Goal: Task Accomplishment & Management: Manage account settings

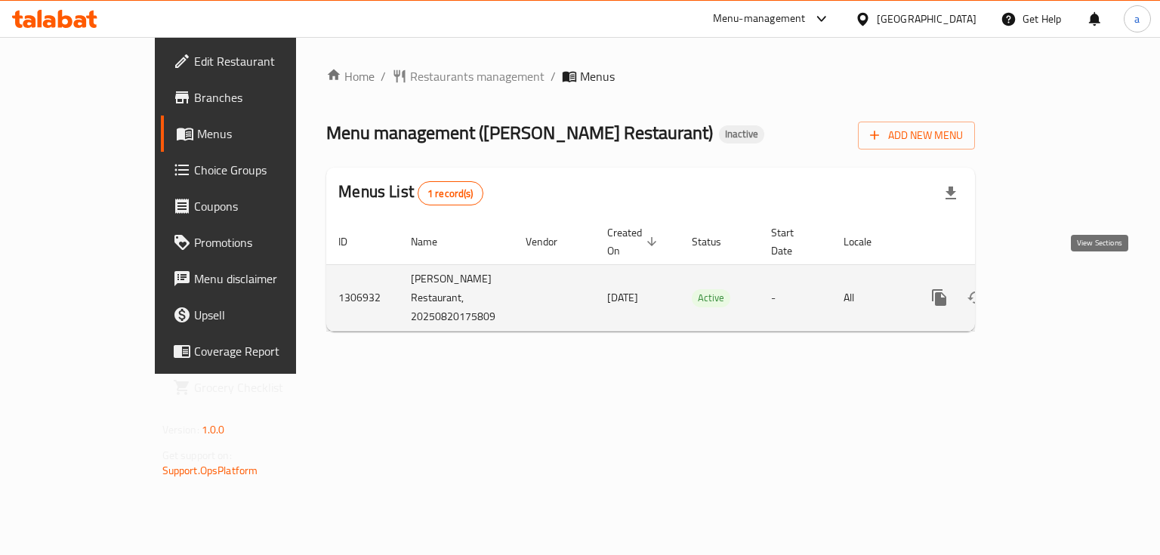
click at [1057, 289] on icon "enhanced table" at bounding box center [1048, 298] width 18 height 18
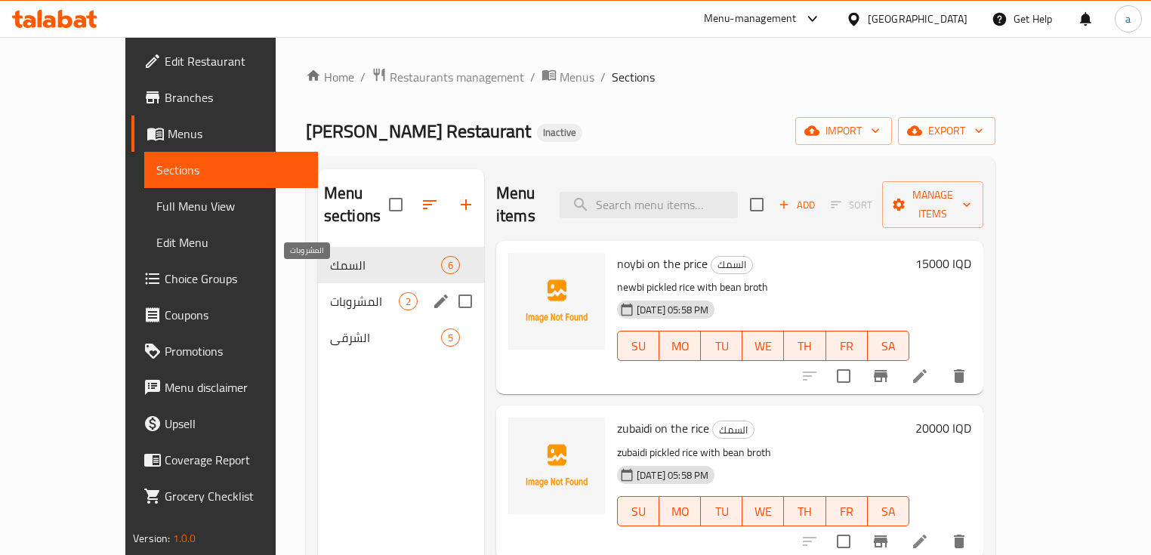
click at [341, 292] on span "المشروبات" at bounding box center [364, 301] width 69 height 18
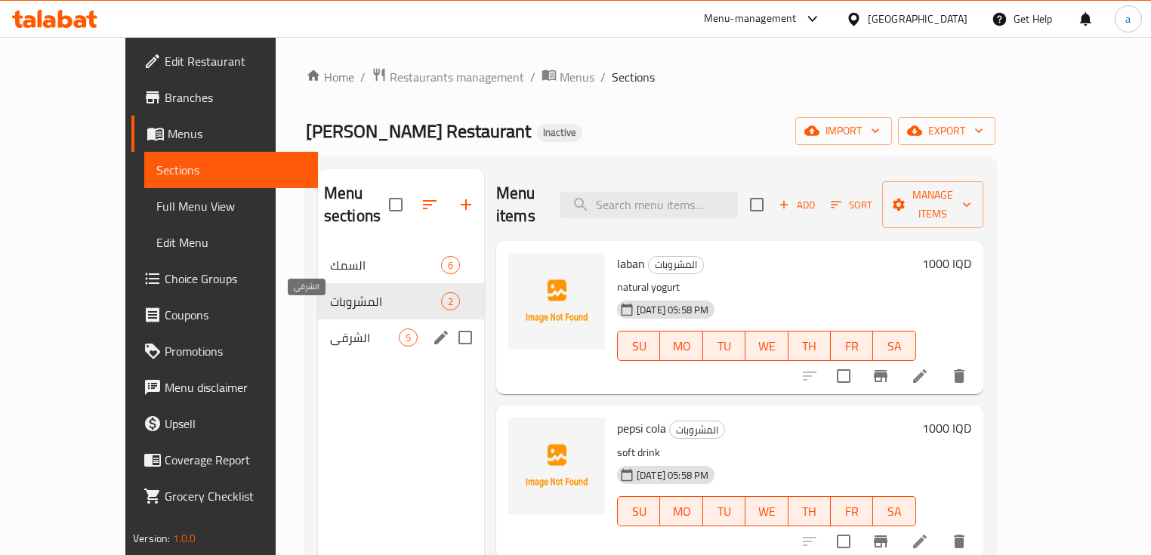
click at [338, 329] on span "الشرقي" at bounding box center [364, 338] width 69 height 18
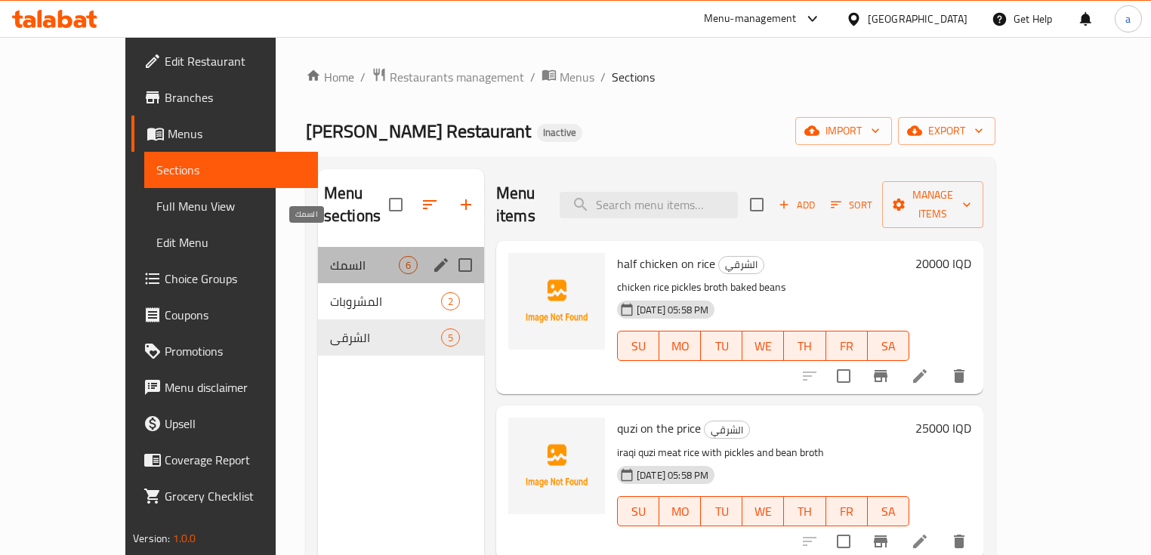
click at [359, 256] on span "السمك" at bounding box center [364, 265] width 69 height 18
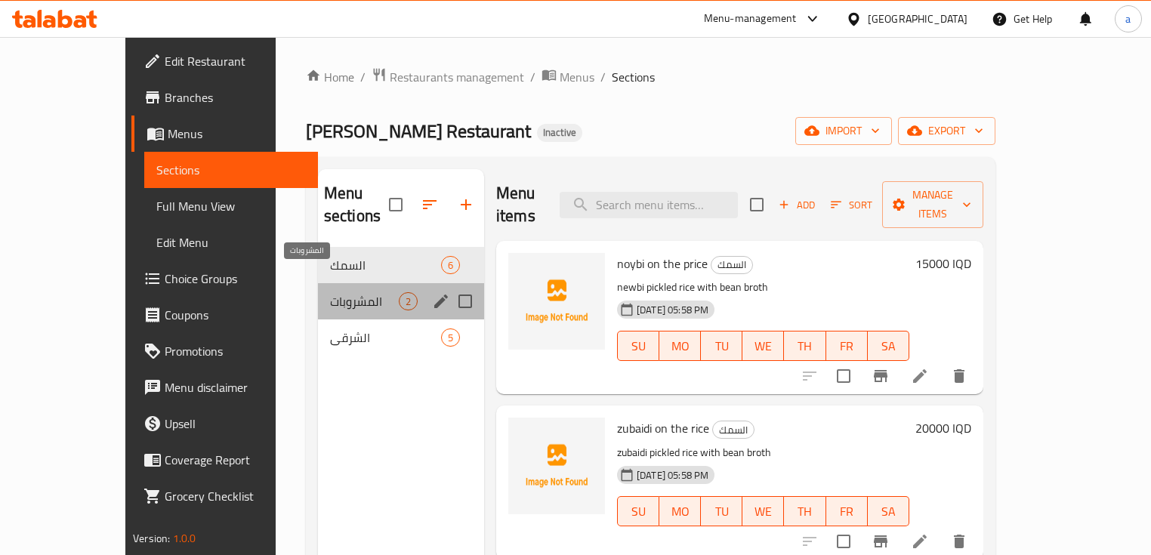
click at [361, 292] on span "المشروبات" at bounding box center [364, 301] width 69 height 18
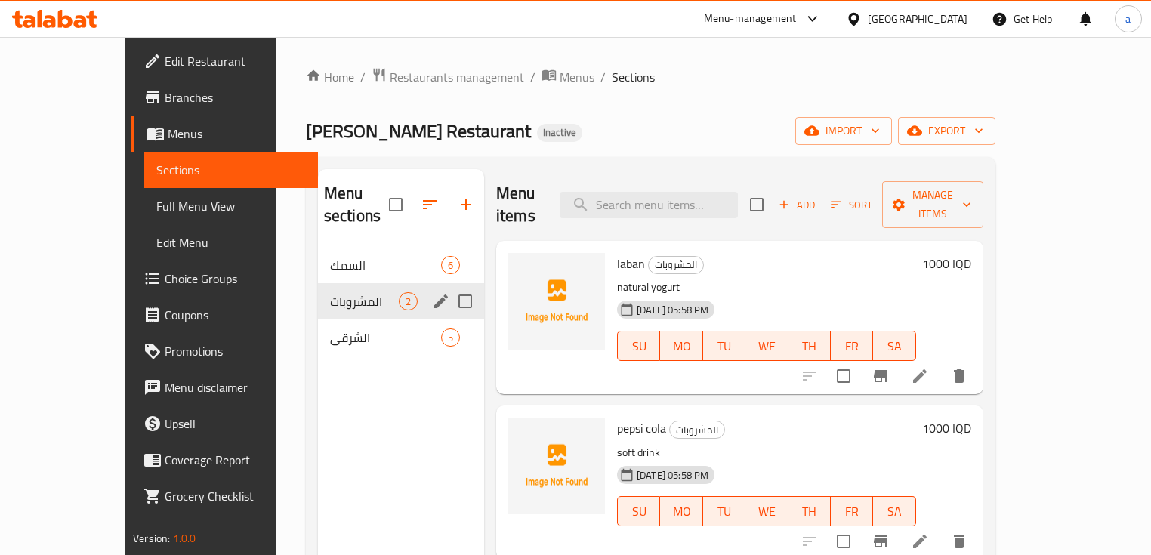
click at [363, 290] on div "المشروبات 2" at bounding box center [401, 301] width 166 height 36
click at [364, 319] on div "الشرقي 5" at bounding box center [401, 337] width 166 height 36
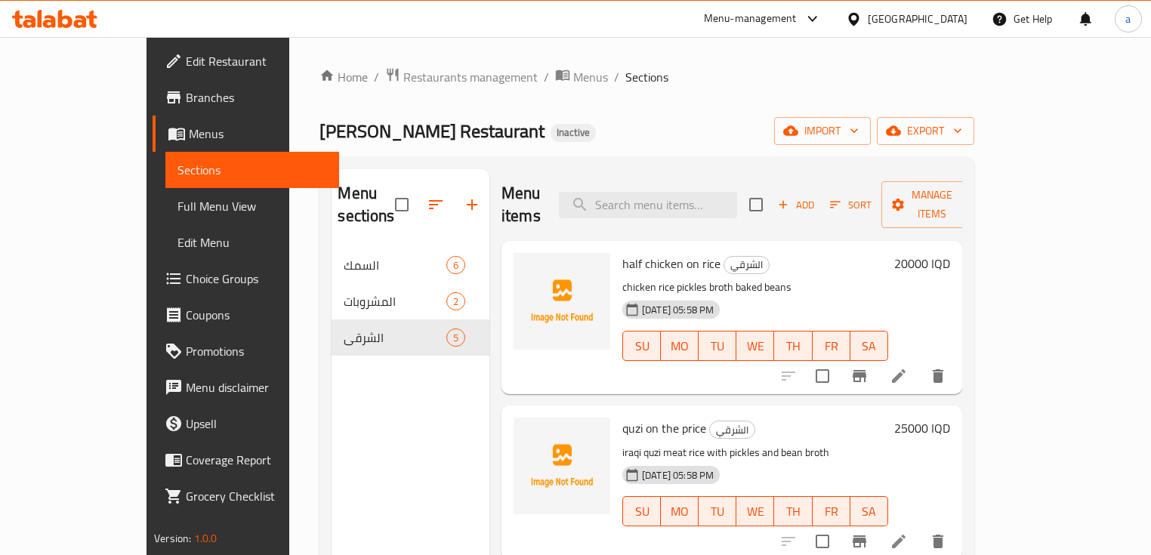
click at [177, 177] on span "Sections" at bounding box center [252, 170] width 150 height 18
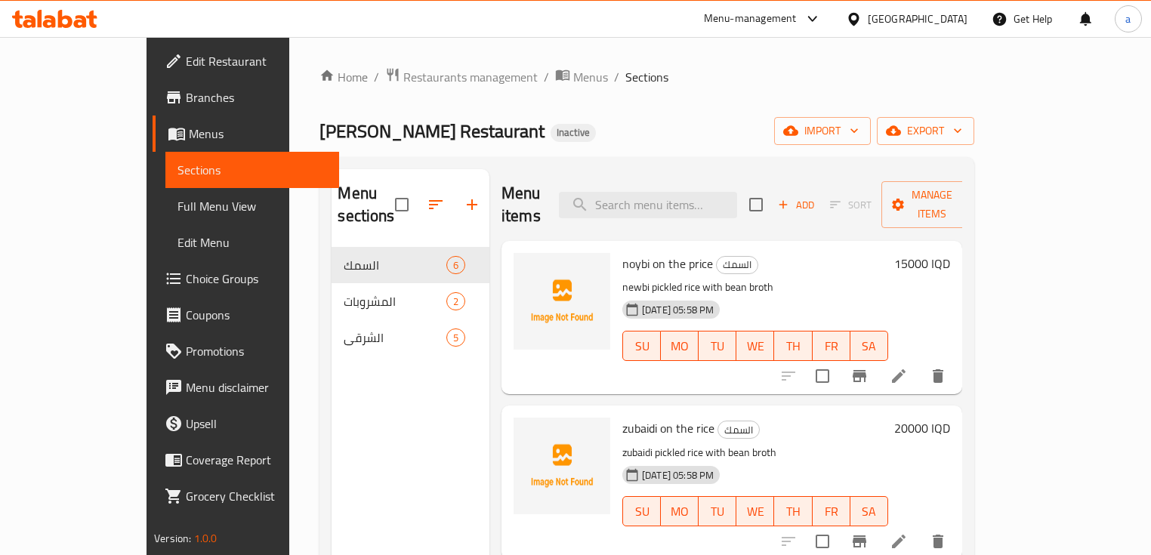
click at [189, 142] on span "Menus" at bounding box center [258, 134] width 138 height 18
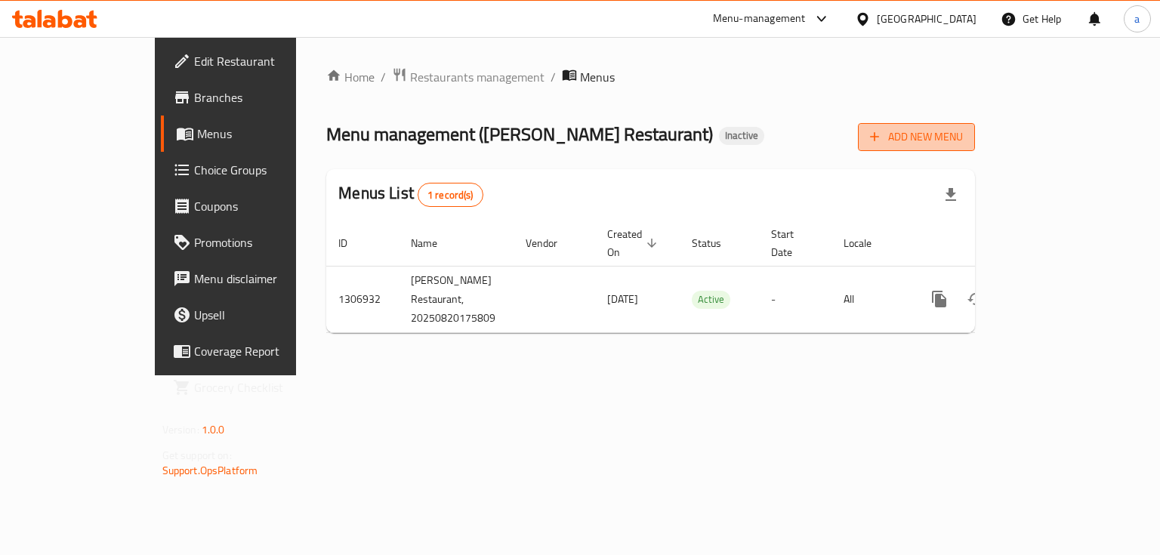
click at [963, 145] on span "Add New Menu" at bounding box center [916, 137] width 93 height 19
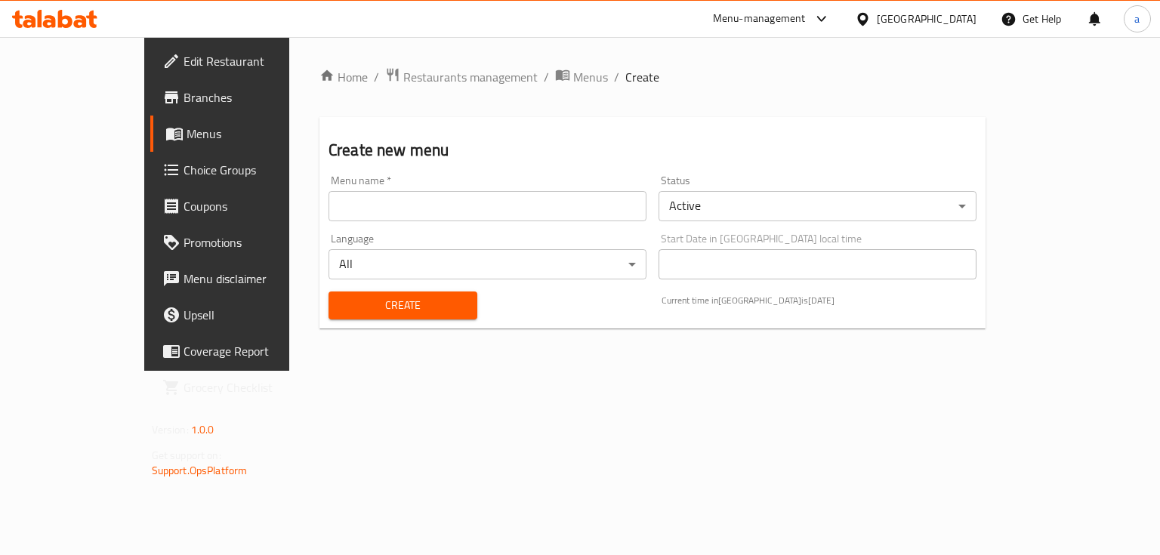
click at [625, 204] on input "text" at bounding box center [488, 206] width 318 height 30
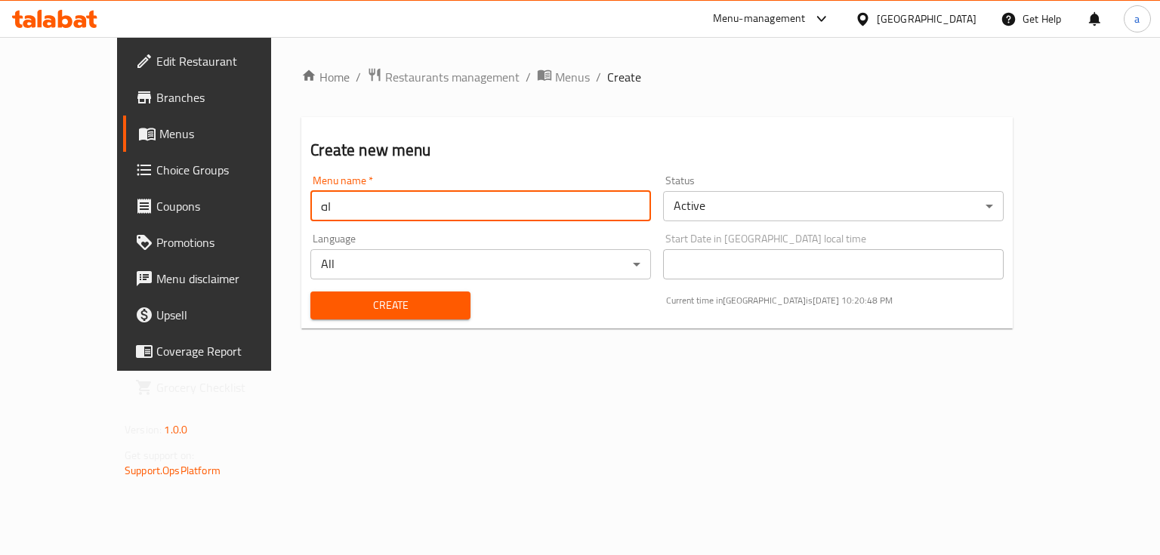
type input "ا"
type input "ahmedd"
click at [310, 292] on button "Create" at bounding box center [389, 306] width 159 height 28
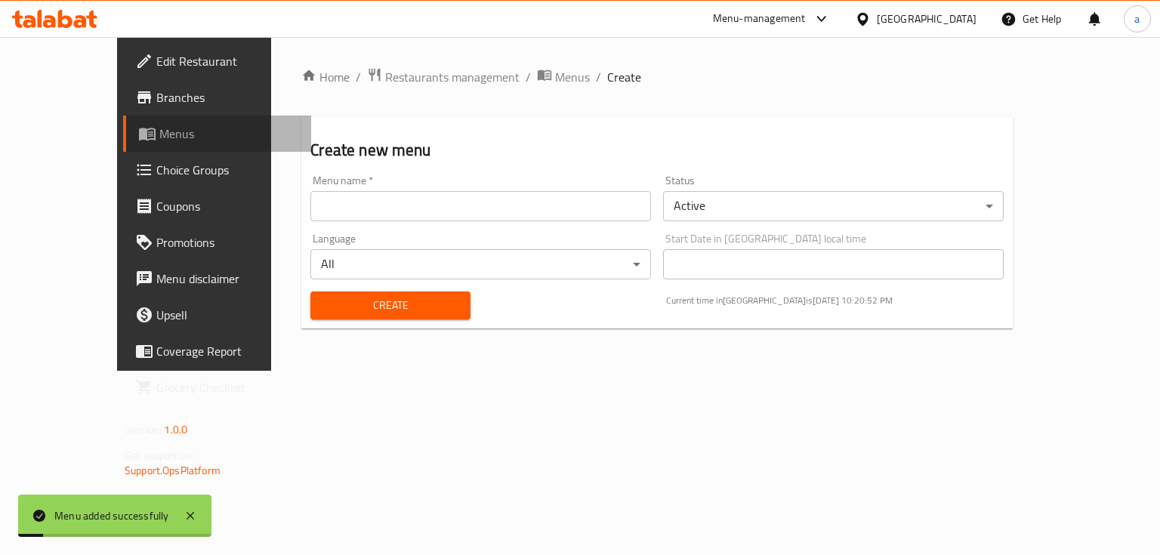
click at [159, 138] on span "Menus" at bounding box center [229, 134] width 140 height 18
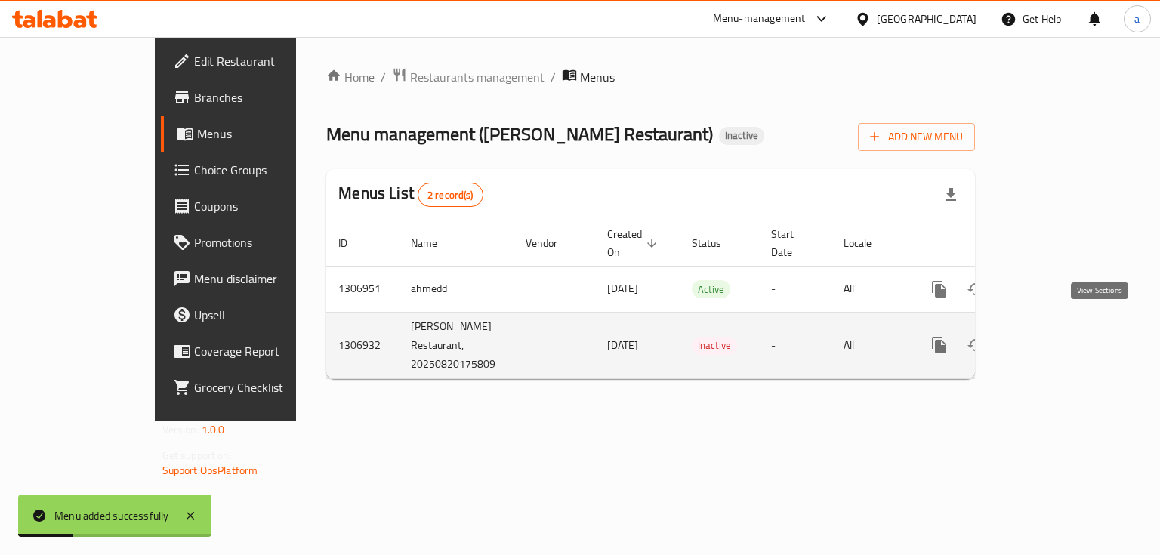
click at [1057, 336] on icon "enhanced table" at bounding box center [1048, 345] width 18 height 18
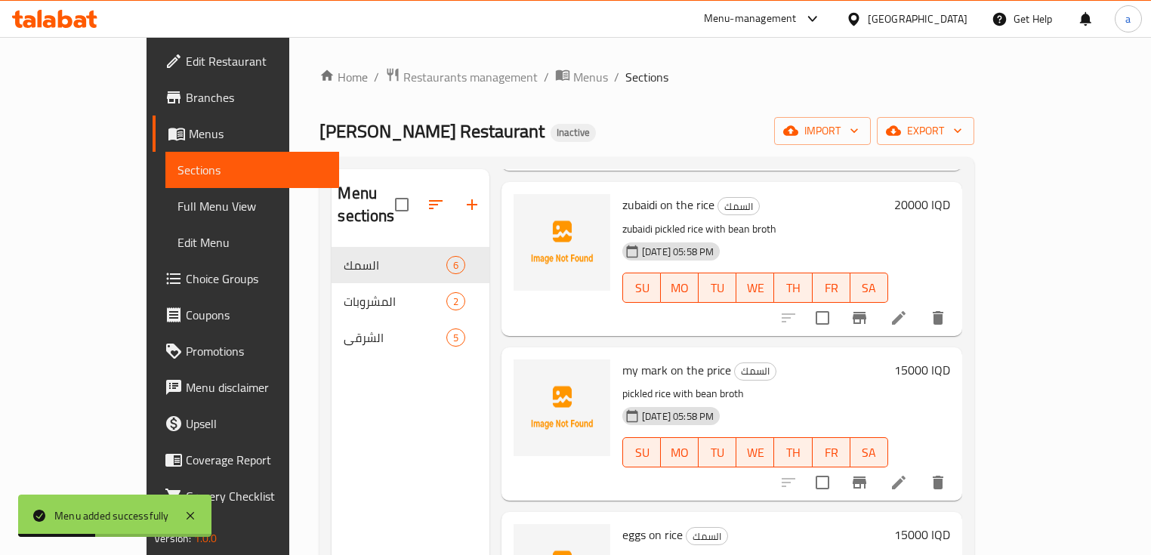
scroll to position [403, 0]
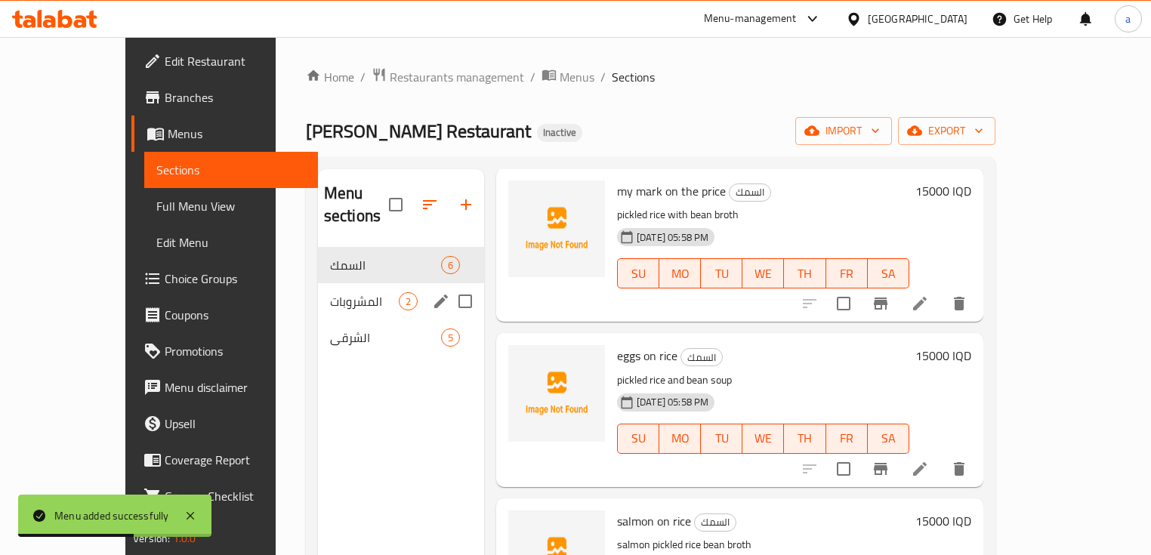
click at [344, 292] on span "المشروبات" at bounding box center [364, 301] width 69 height 18
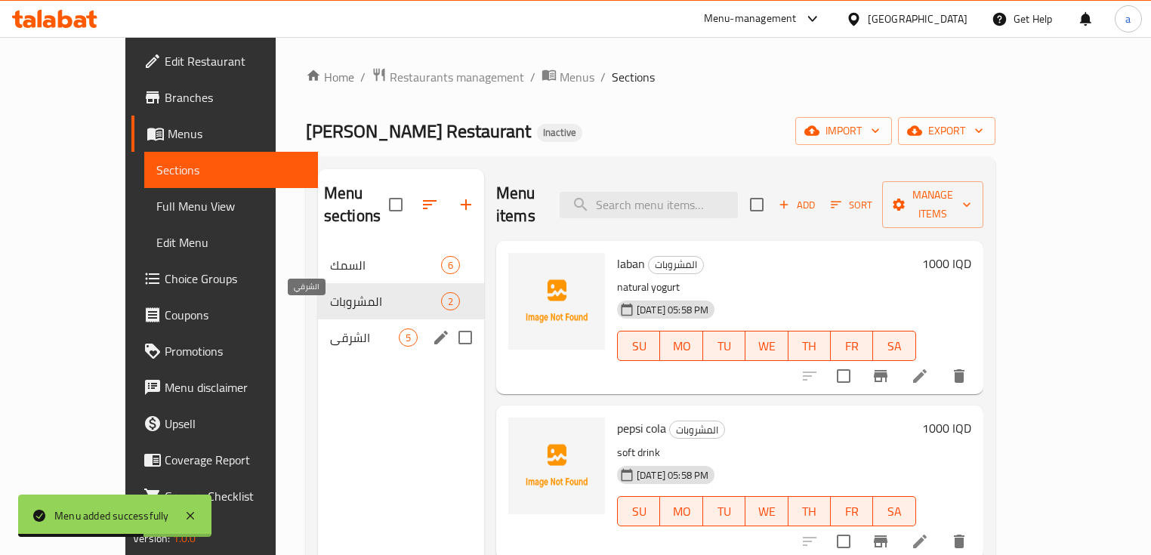
click at [335, 329] on span "الشرقي" at bounding box center [364, 338] width 69 height 18
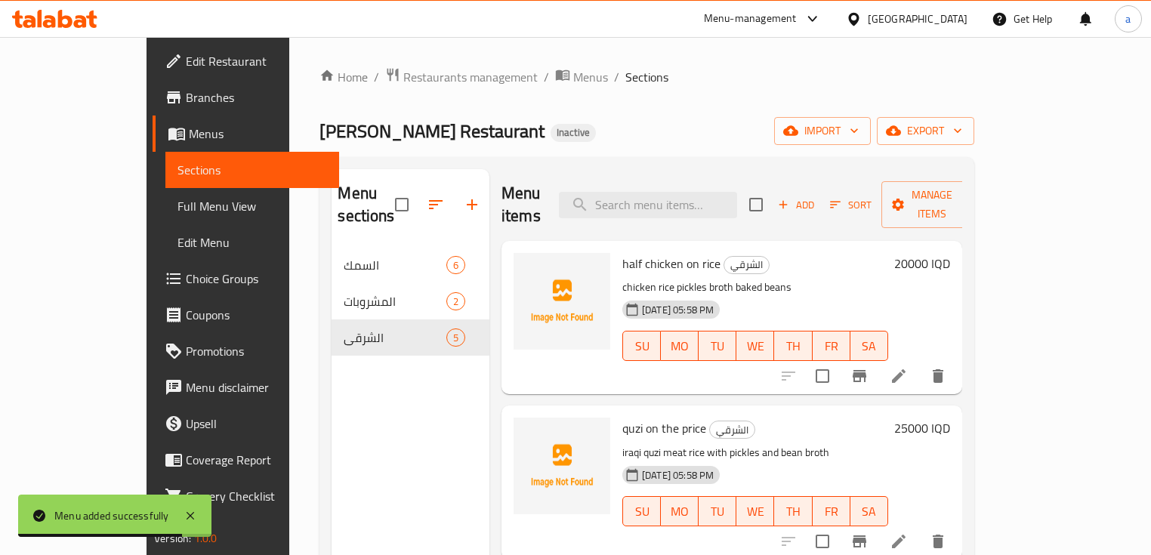
click at [189, 125] on span "Menus" at bounding box center [258, 134] width 138 height 18
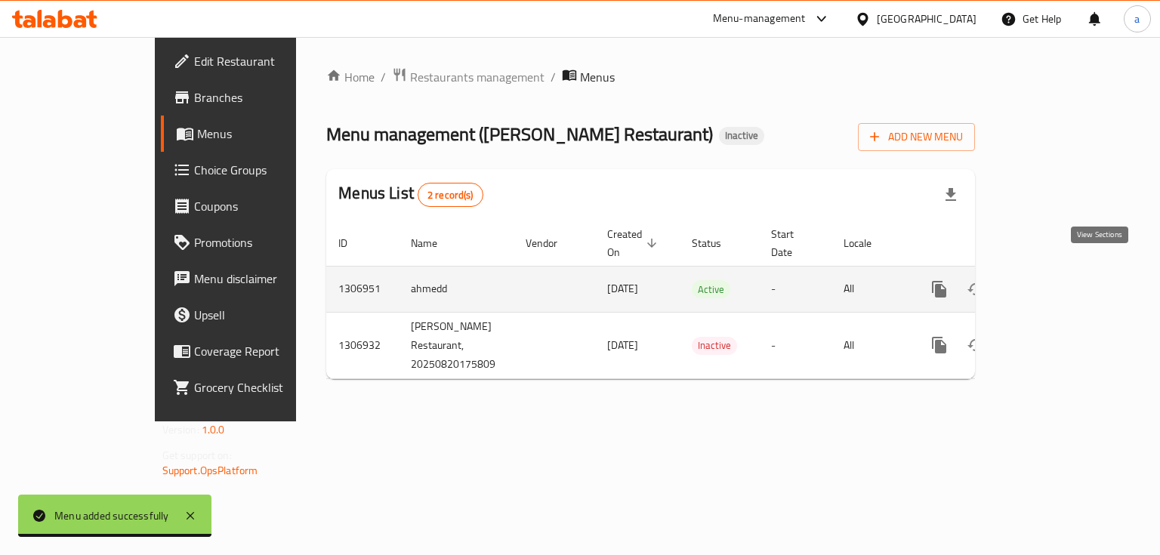
click at [1057, 280] on icon "enhanced table" at bounding box center [1048, 289] width 18 height 18
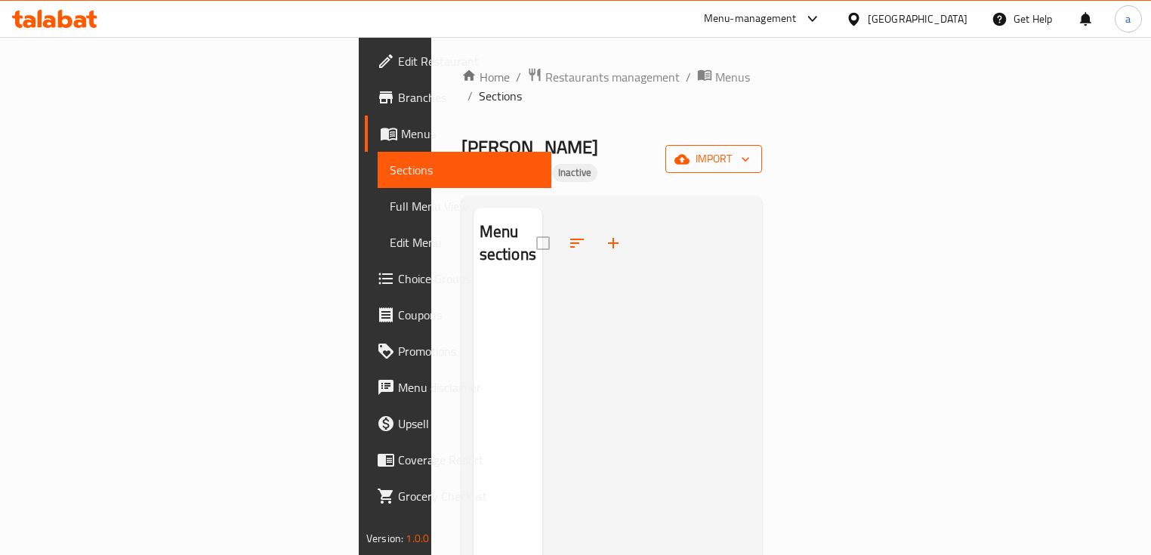
click at [690, 152] on icon "button" at bounding box center [681, 159] width 15 height 15
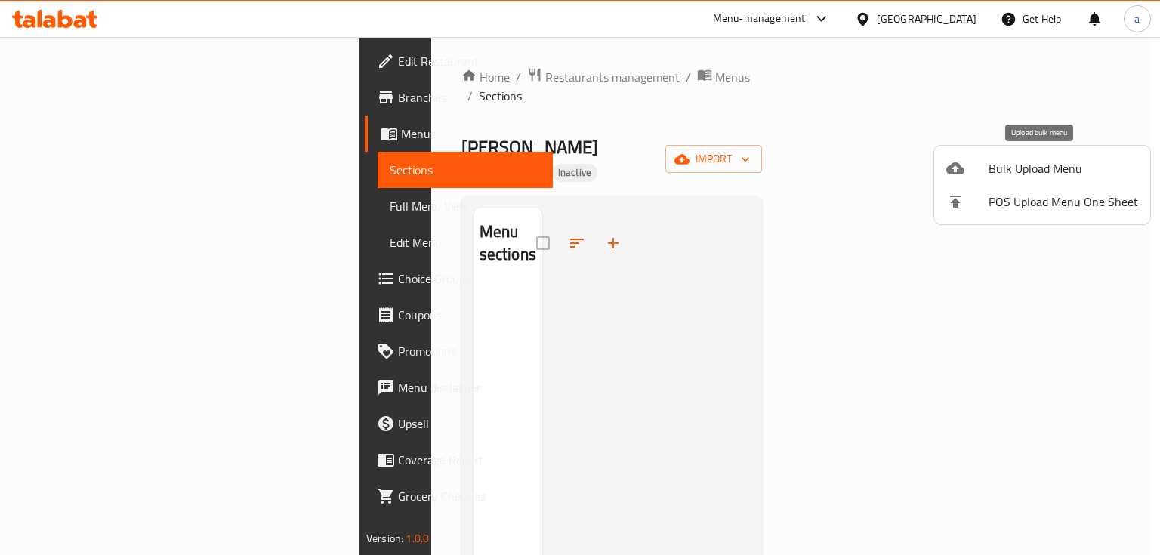
click at [1118, 165] on span "Bulk Upload Menu" at bounding box center [1064, 168] width 150 height 18
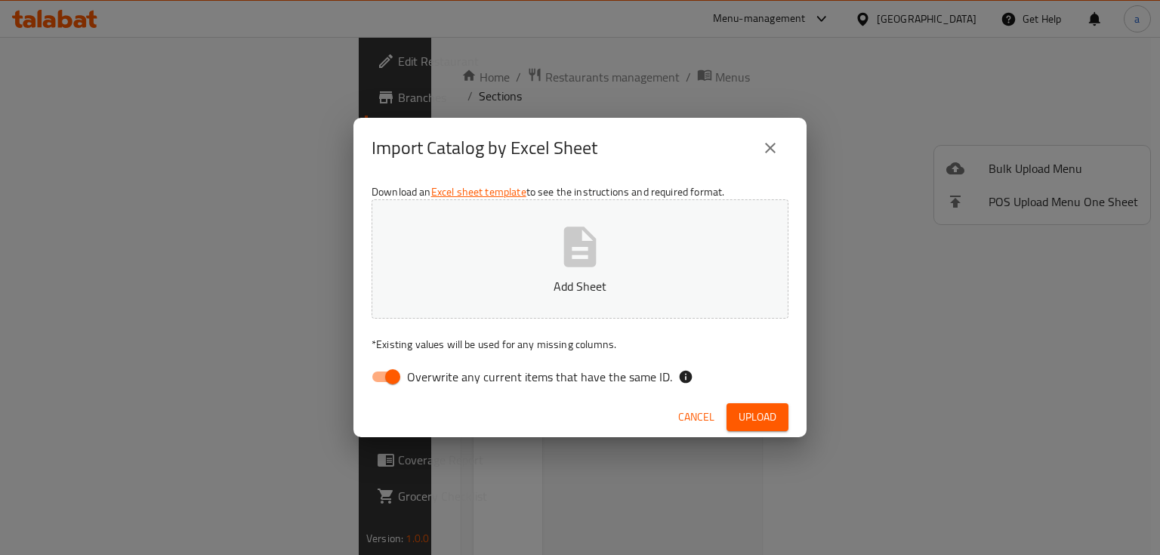
click at [392, 369] on input "Overwrite any current items that have the same ID." at bounding box center [393, 377] width 86 height 29
checkbox input "false"
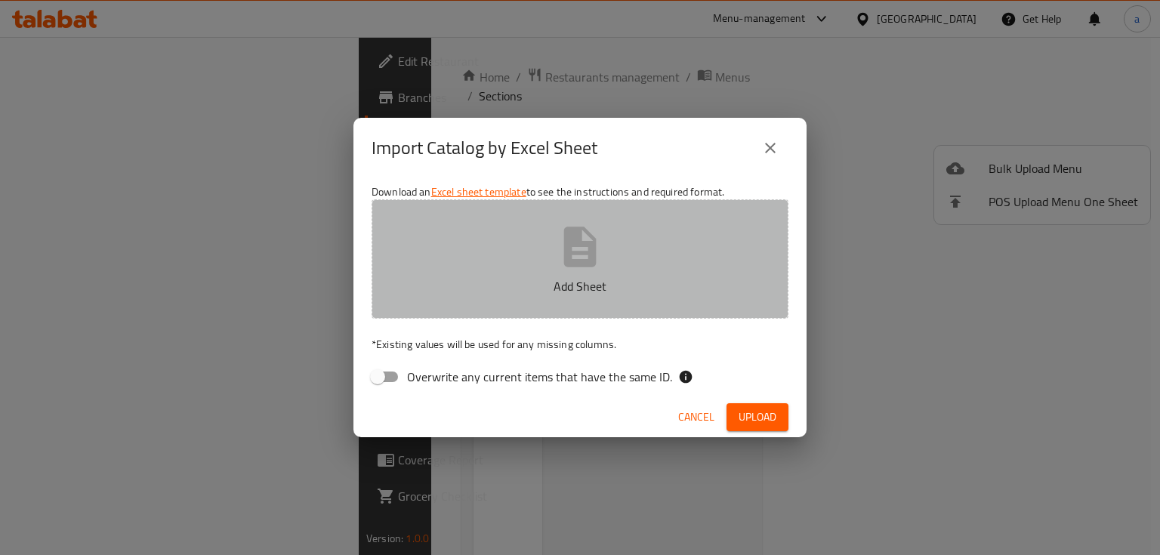
click at [526, 299] on button "Add Sheet" at bounding box center [580, 258] width 417 height 119
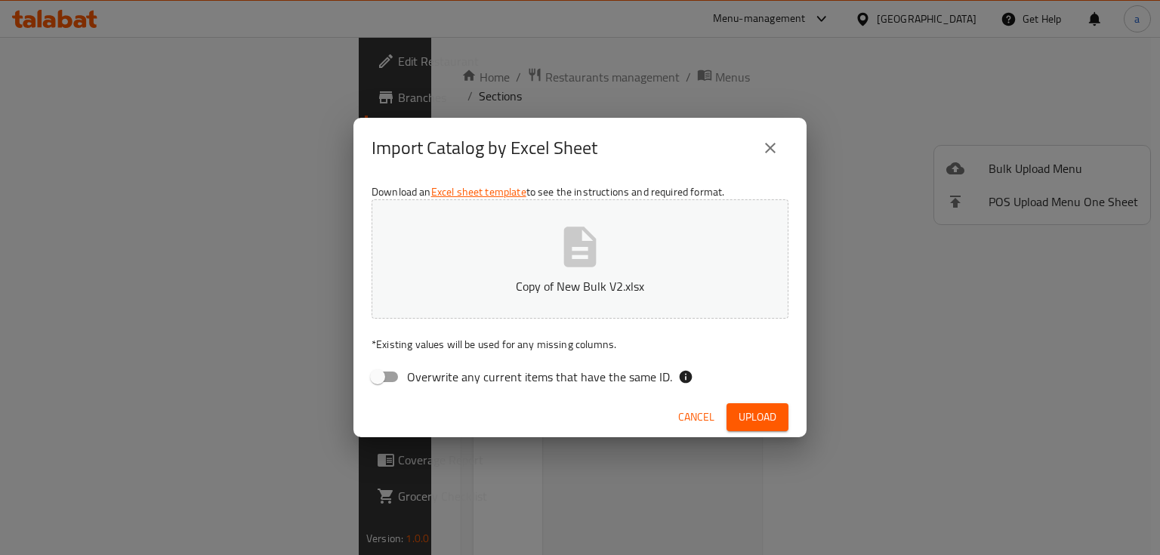
drag, startPoint x: 767, startPoint y: 406, endPoint x: 755, endPoint y: 406, distance: 12.8
click at [767, 406] on button "Upload" at bounding box center [758, 417] width 62 height 28
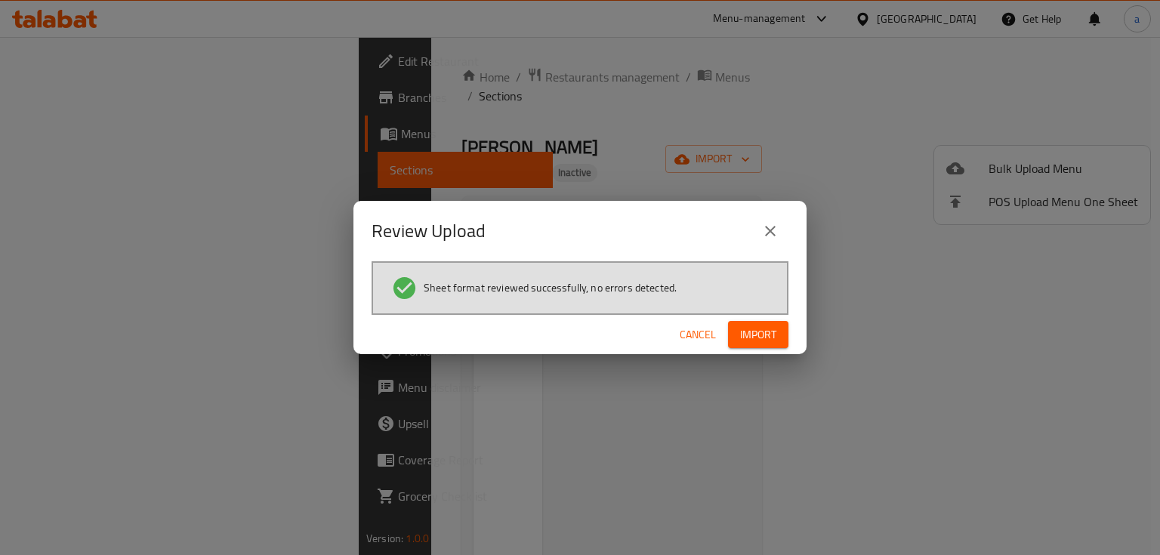
click at [767, 333] on span "Import" at bounding box center [758, 335] width 36 height 19
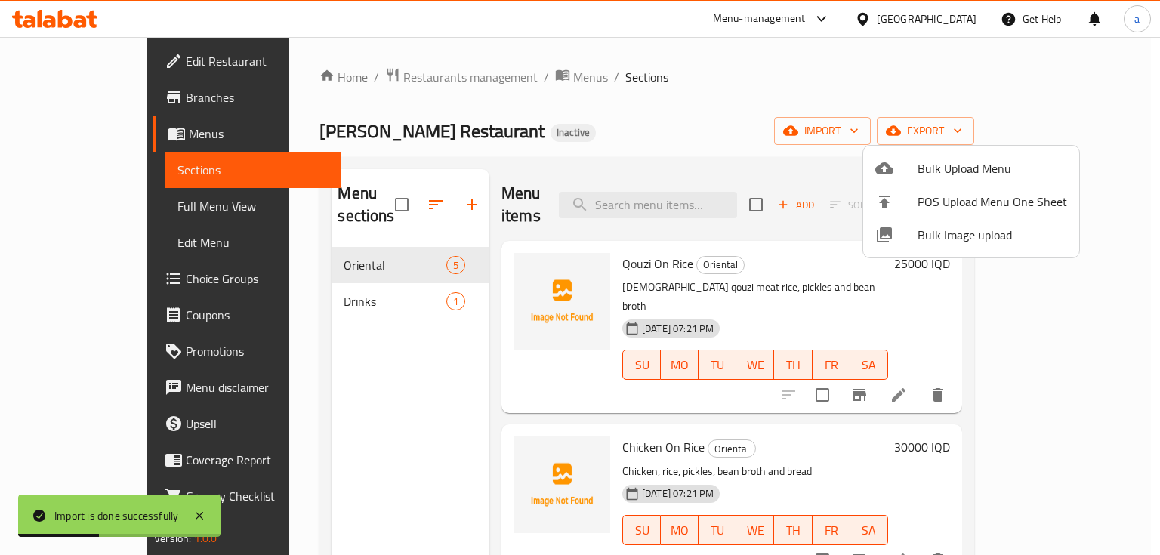
click at [292, 278] on div at bounding box center [580, 277] width 1160 height 555
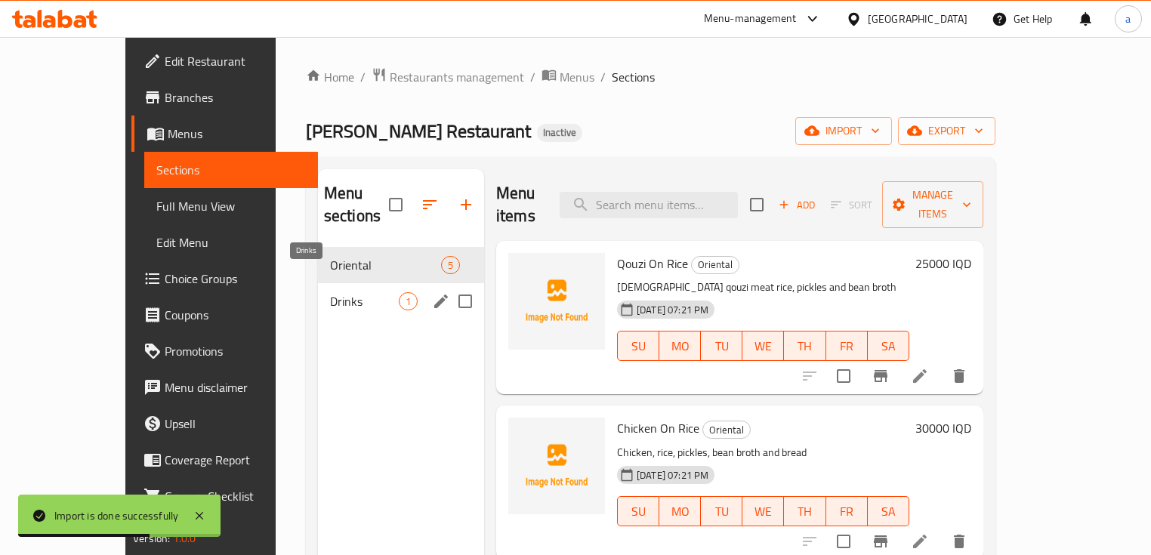
click at [330, 292] on span "Drinks" at bounding box center [364, 301] width 69 height 18
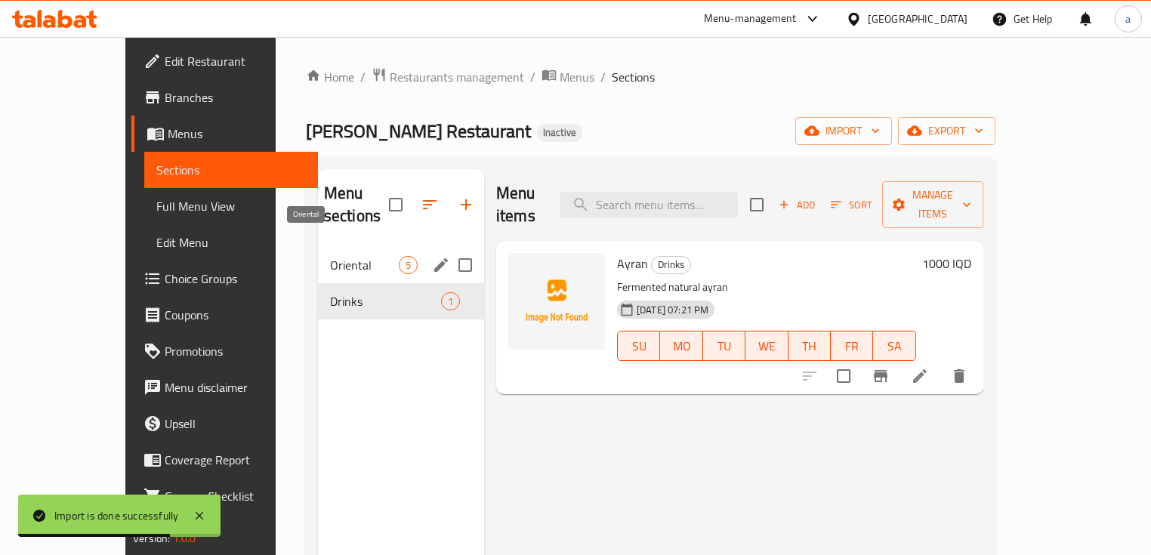
click at [330, 256] on span "Oriental" at bounding box center [364, 265] width 69 height 18
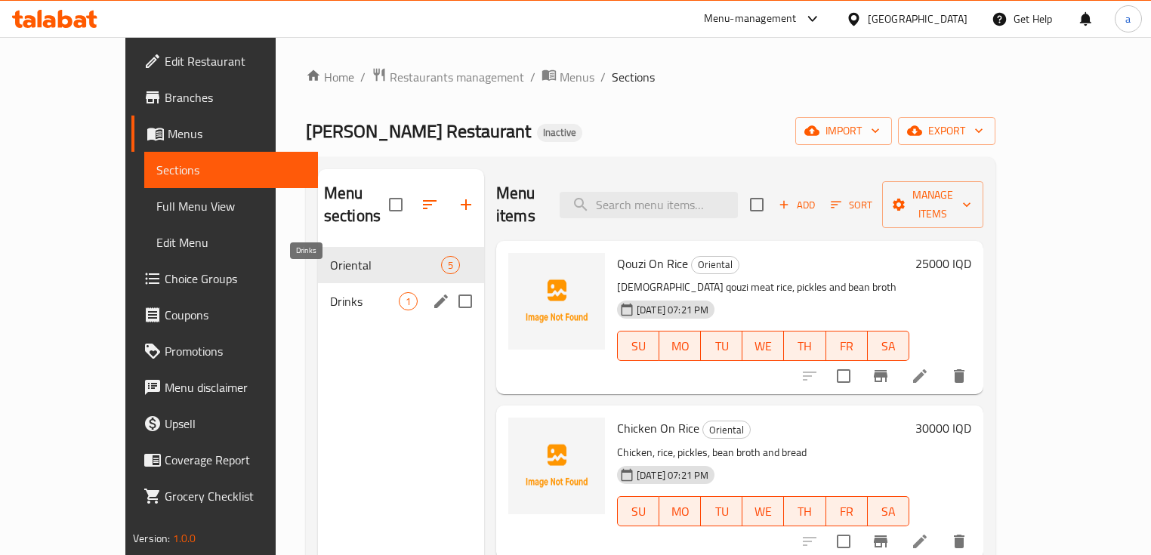
click at [339, 292] on span "Drinks" at bounding box center [364, 301] width 69 height 18
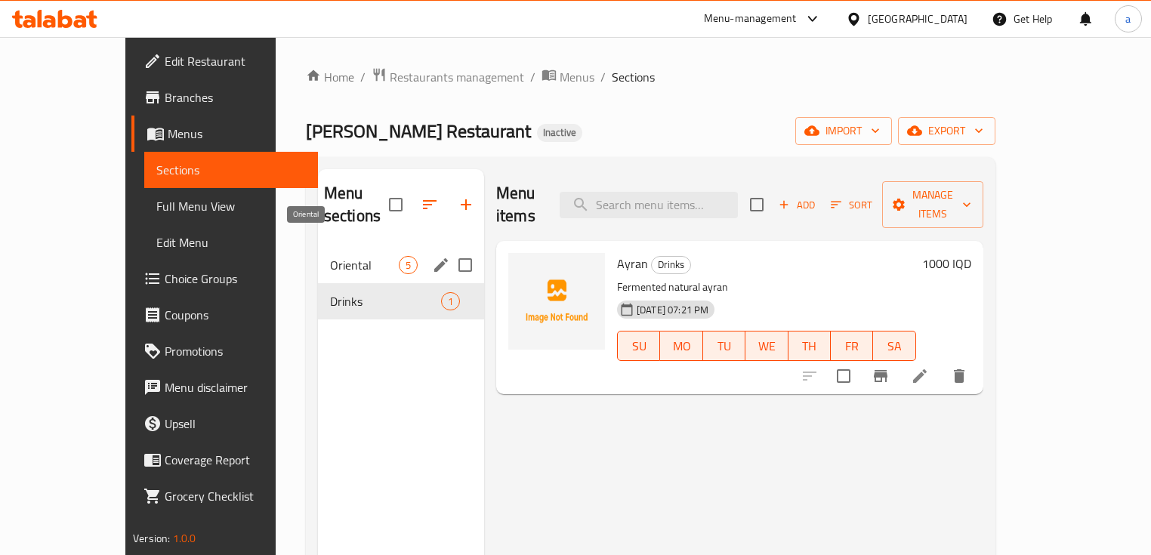
click at [331, 256] on span "Oriental" at bounding box center [364, 265] width 69 height 18
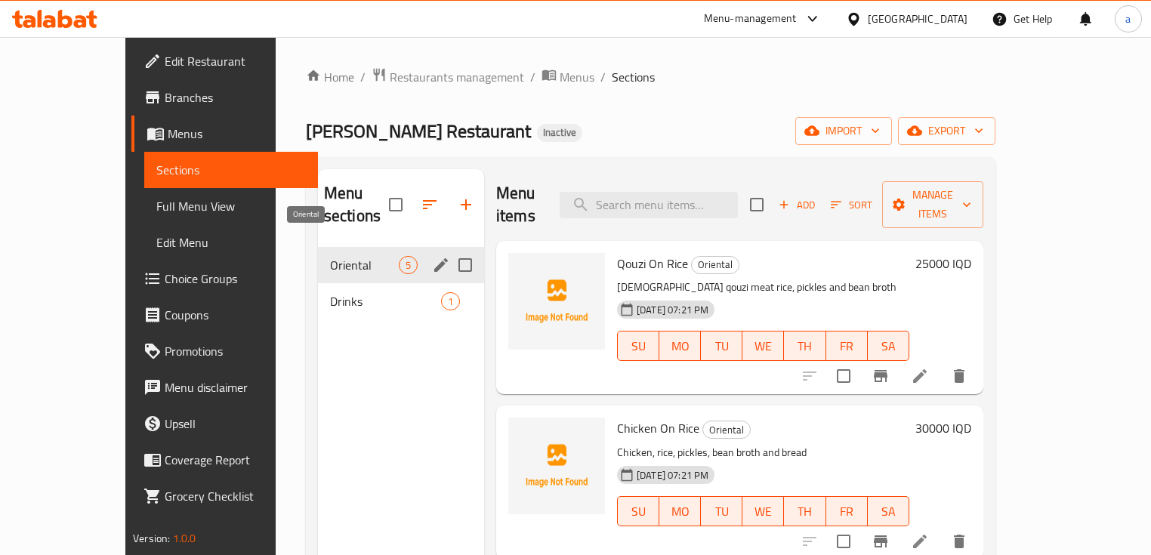
click at [333, 292] on span "Drinks" at bounding box center [385, 301] width 111 height 18
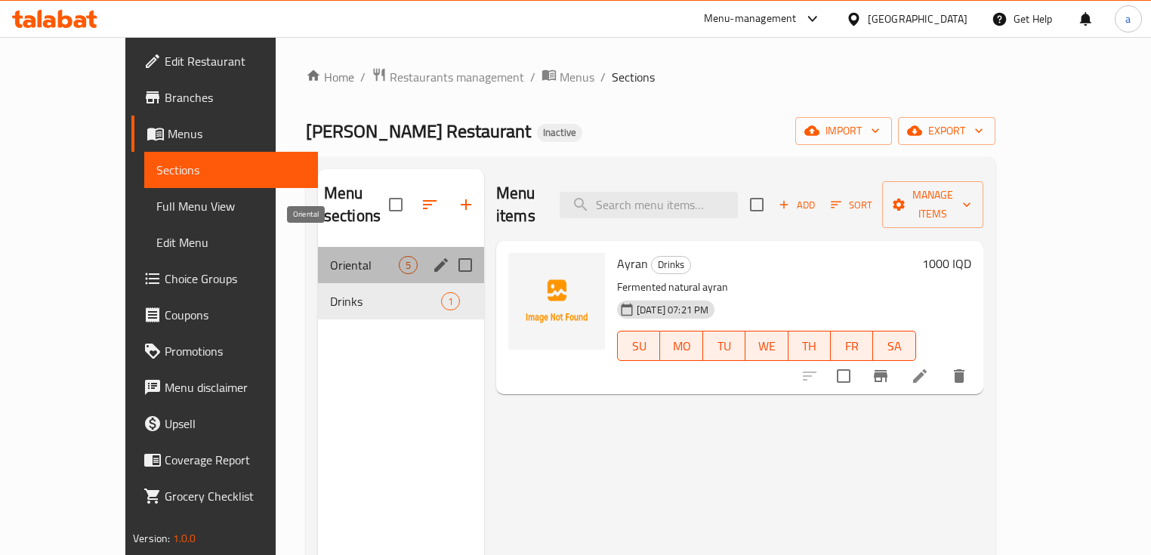
click at [333, 256] on span "Oriental" at bounding box center [364, 265] width 69 height 18
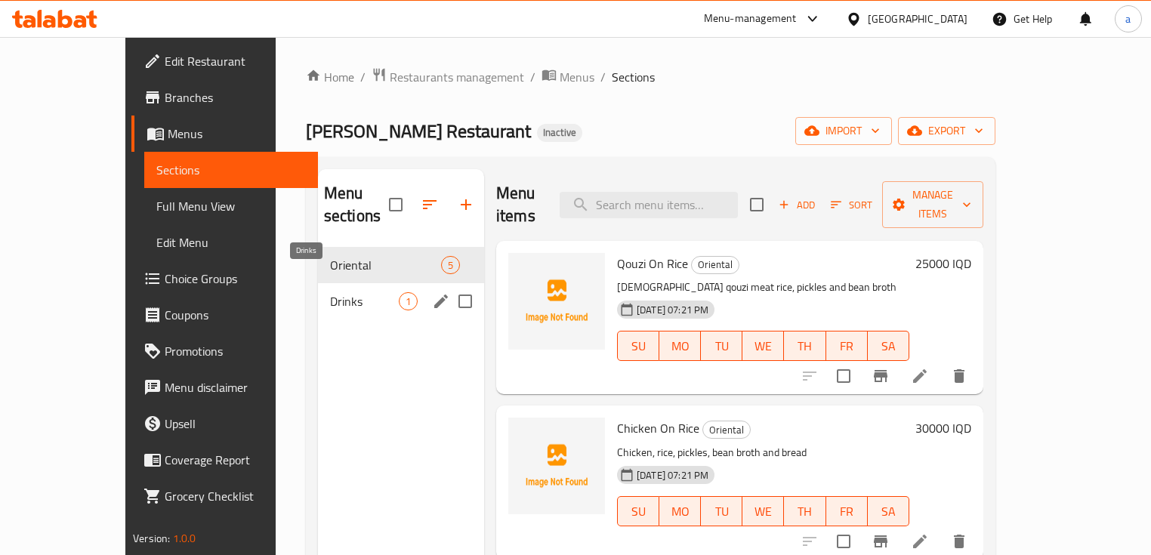
click at [332, 292] on span "Drinks" at bounding box center [364, 301] width 69 height 18
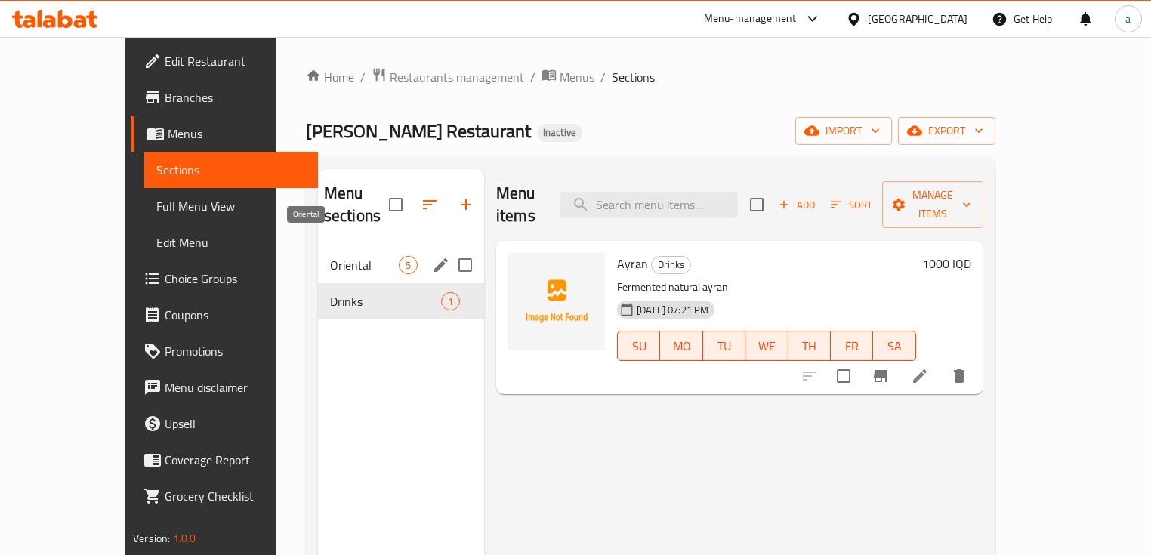
click at [330, 256] on span "Oriental" at bounding box center [364, 265] width 69 height 18
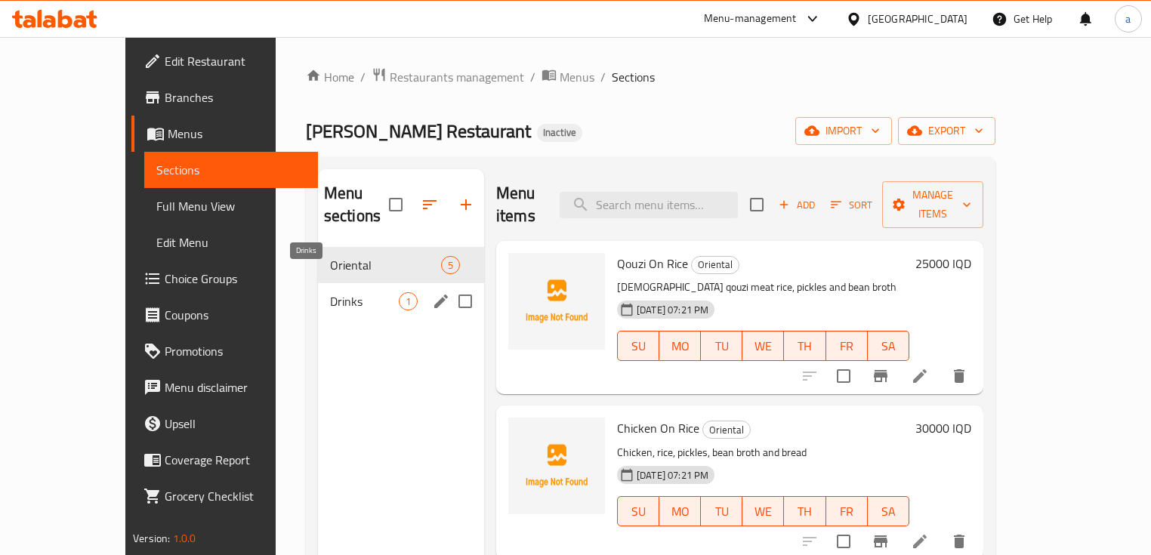
drag, startPoint x: 329, startPoint y: 281, endPoint x: 329, endPoint y: 248, distance: 32.5
click at [330, 292] on span "Drinks" at bounding box center [364, 301] width 69 height 18
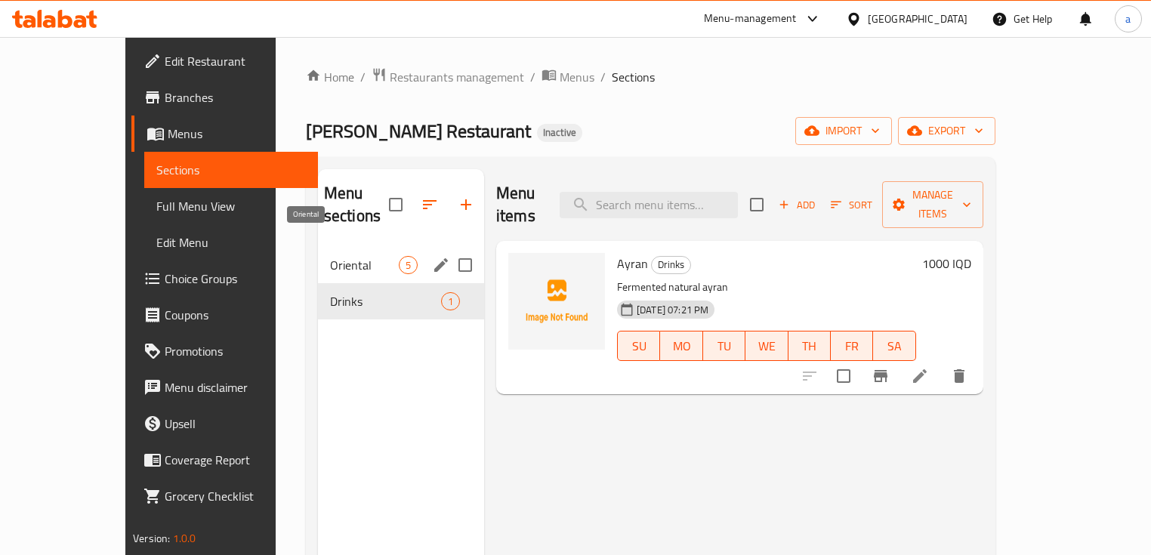
click at [330, 256] on span "Oriental" at bounding box center [364, 265] width 69 height 18
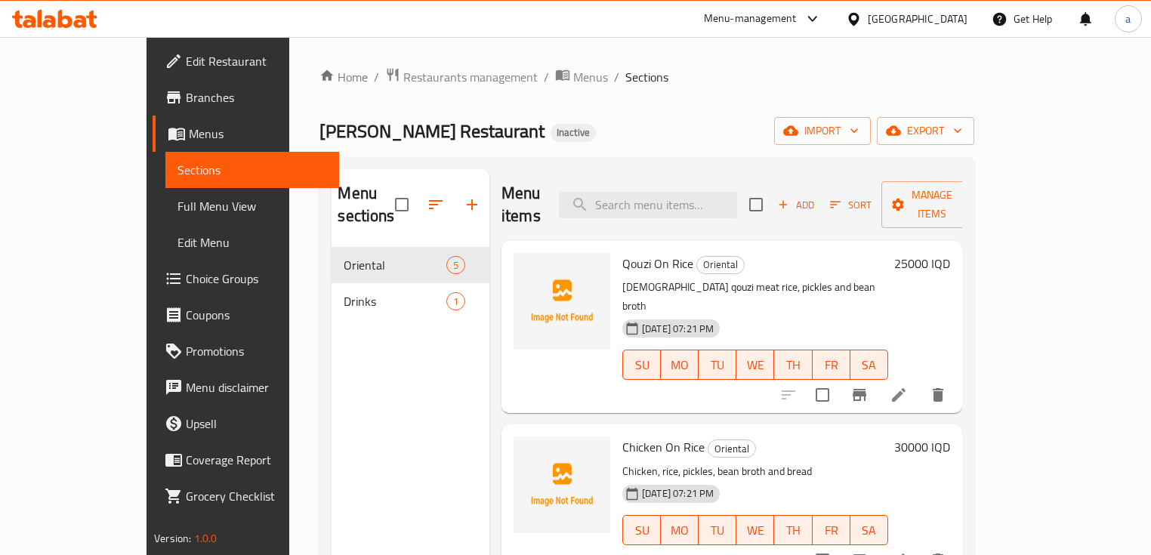
click at [186, 63] on span "Edit Restaurant" at bounding box center [256, 61] width 141 height 18
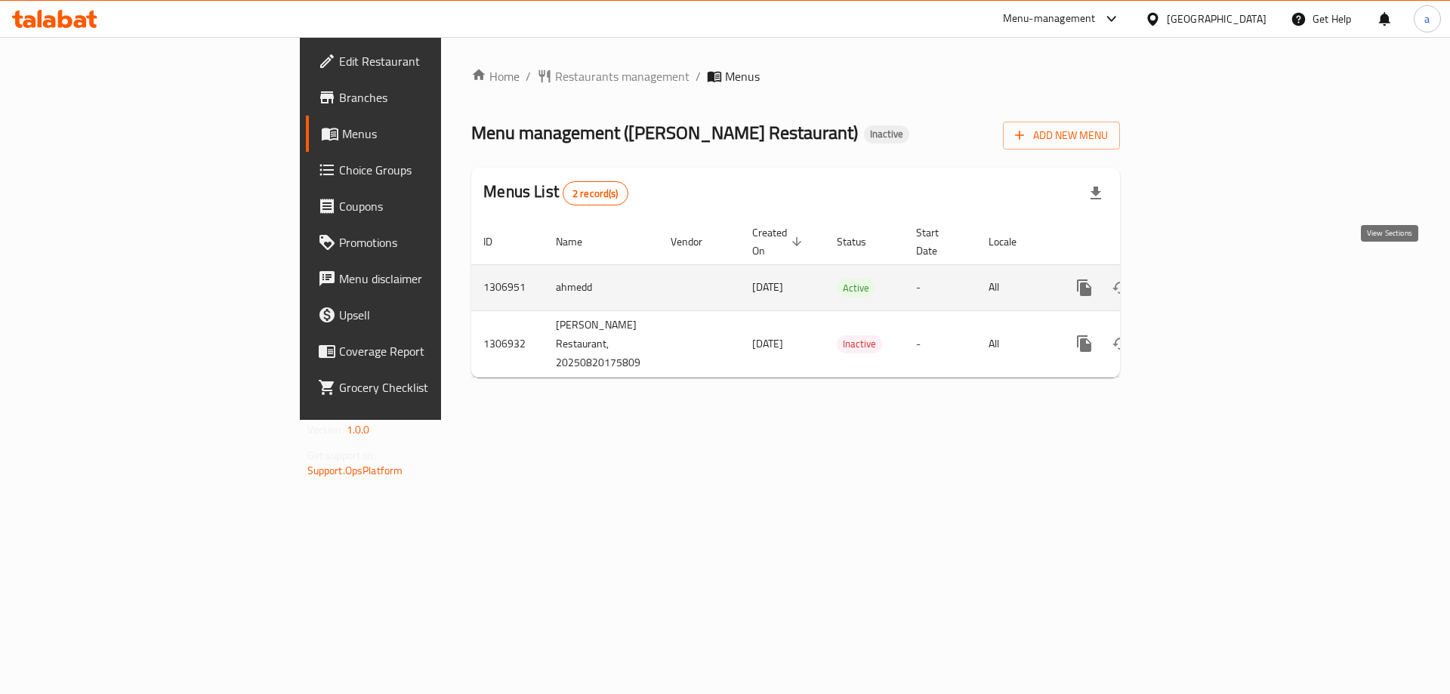
click at [1212, 278] on link "enhanced table" at bounding box center [1193, 288] width 36 height 36
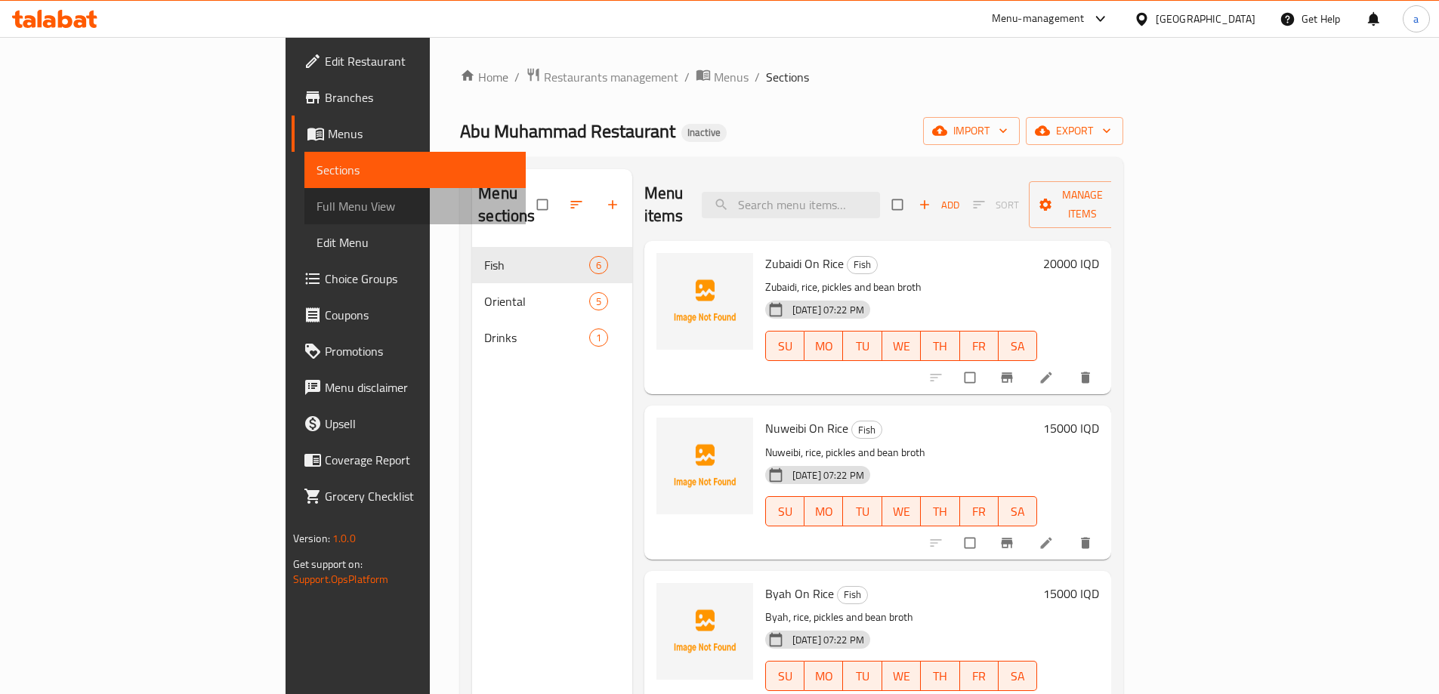
click at [316, 211] on span "Full Menu View" at bounding box center [414, 206] width 197 height 18
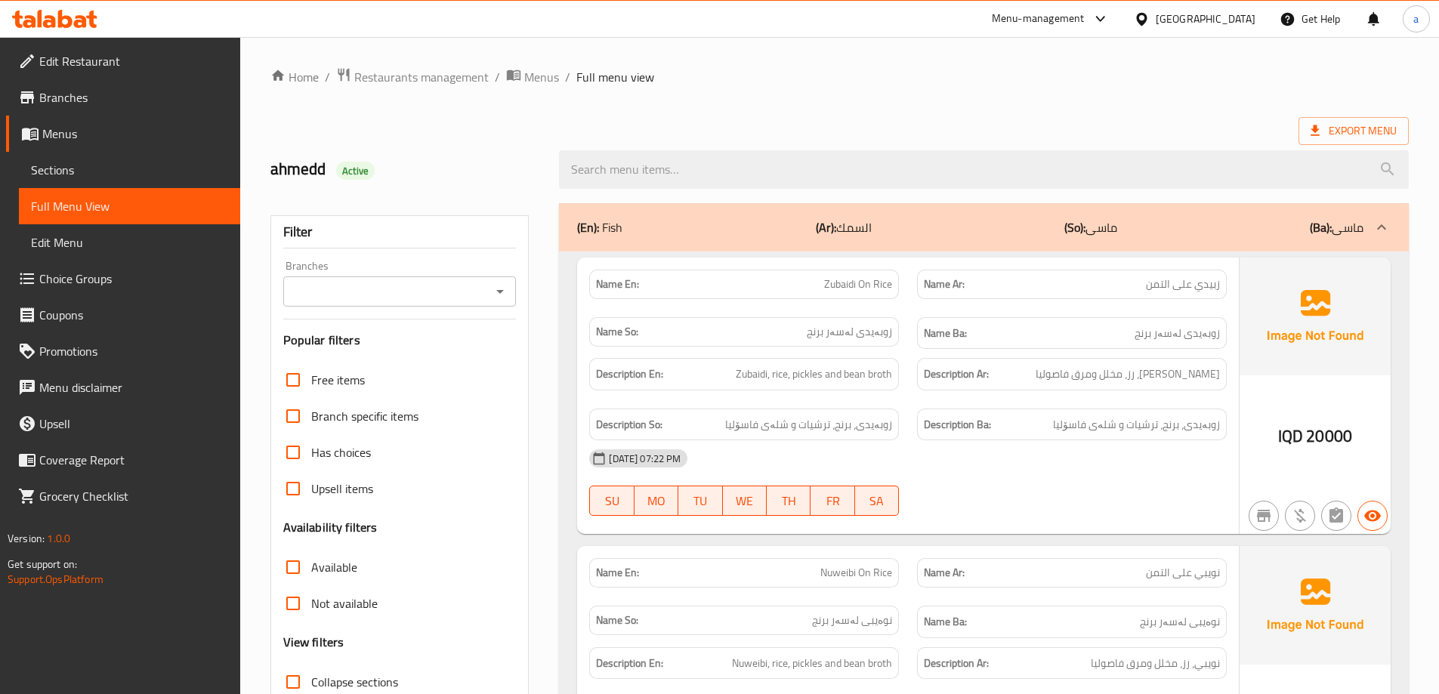
click at [506, 294] on icon "Open" at bounding box center [500, 291] width 18 height 18
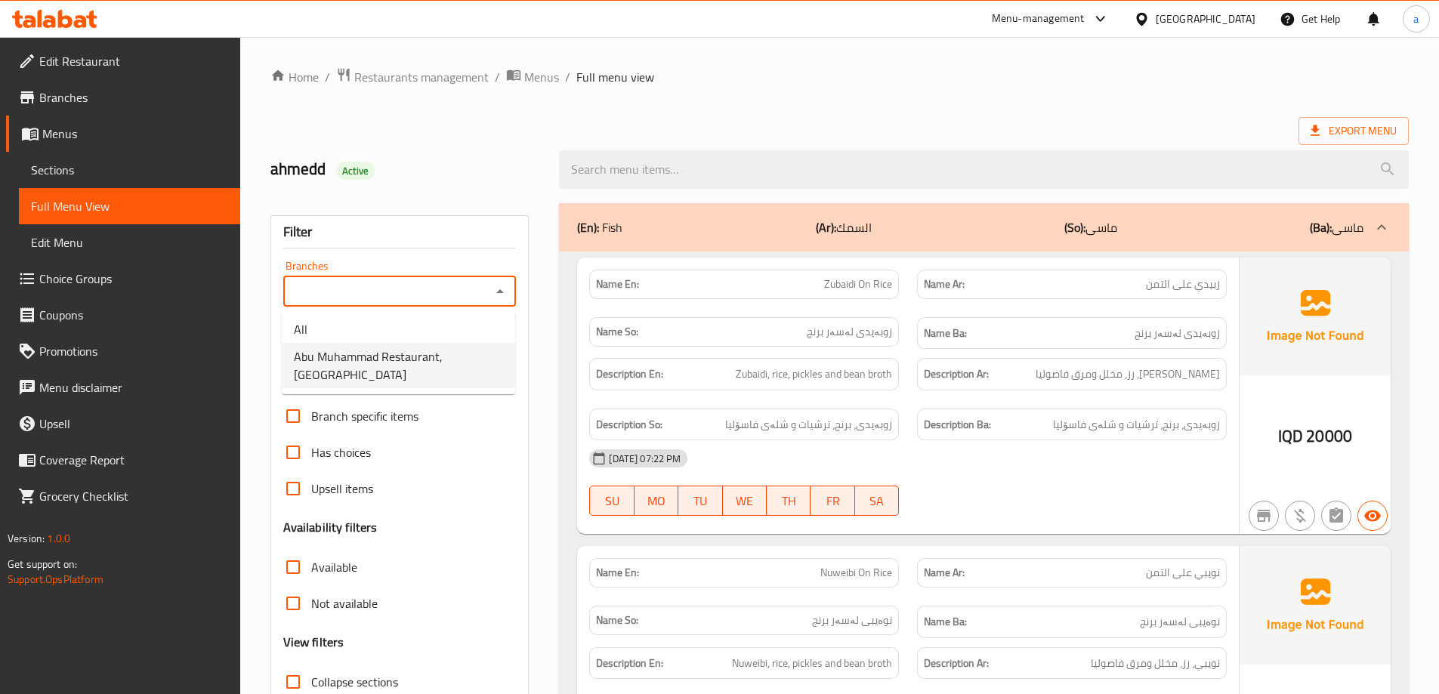
click at [456, 358] on span "Abu Muhammad Restaurant, Al Ashar" at bounding box center [398, 365] width 209 height 36
type input "Abu Muhammad Restaurant, Al Ashar"
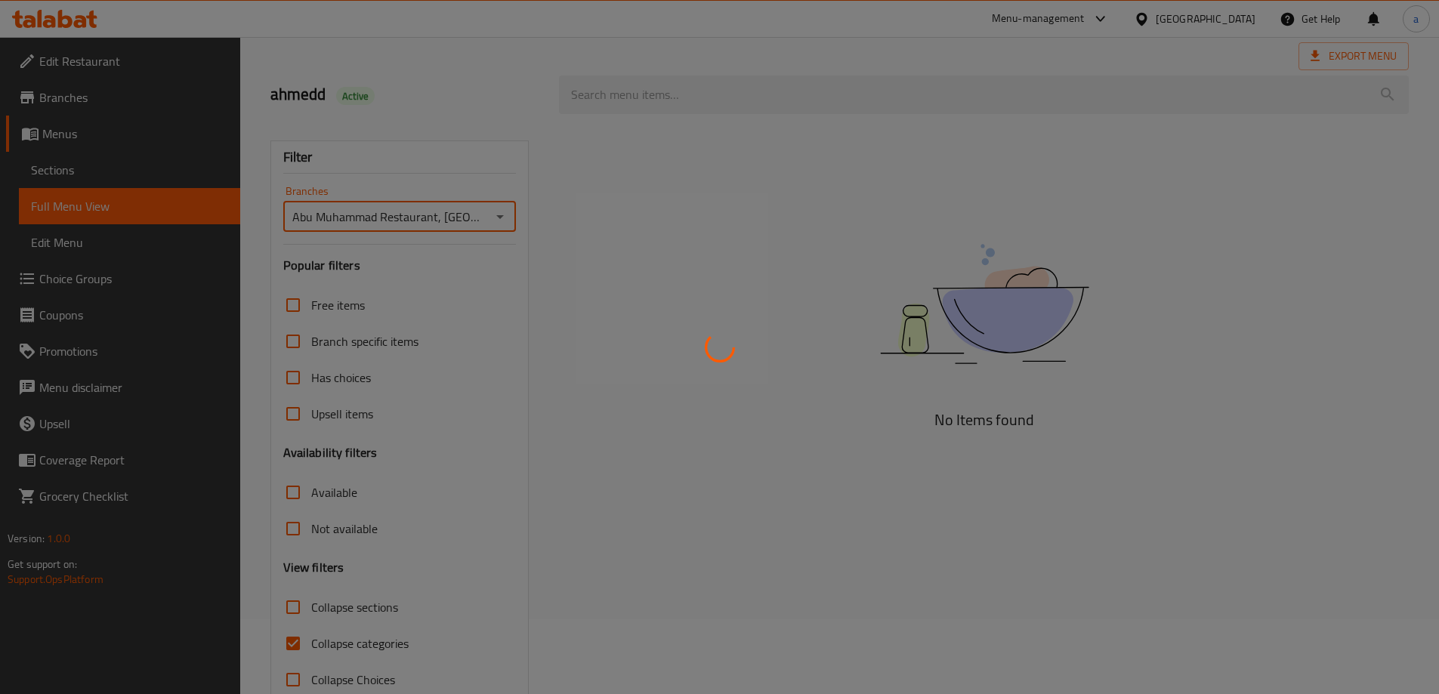
scroll to position [110, 0]
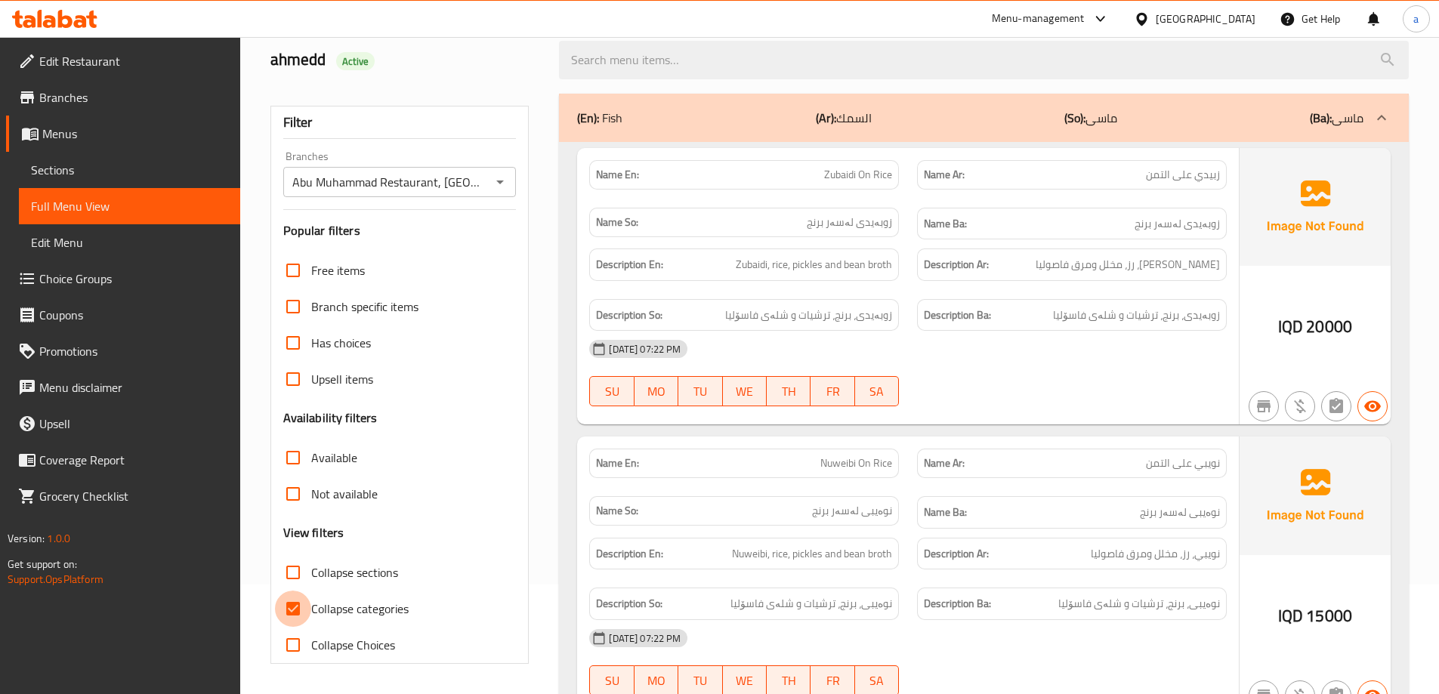
click at [298, 606] on input "Collapse categories" at bounding box center [293, 609] width 36 height 36
checkbox input "false"
click at [300, 573] on input "Collapse sections" at bounding box center [293, 572] width 36 height 36
checkbox input "true"
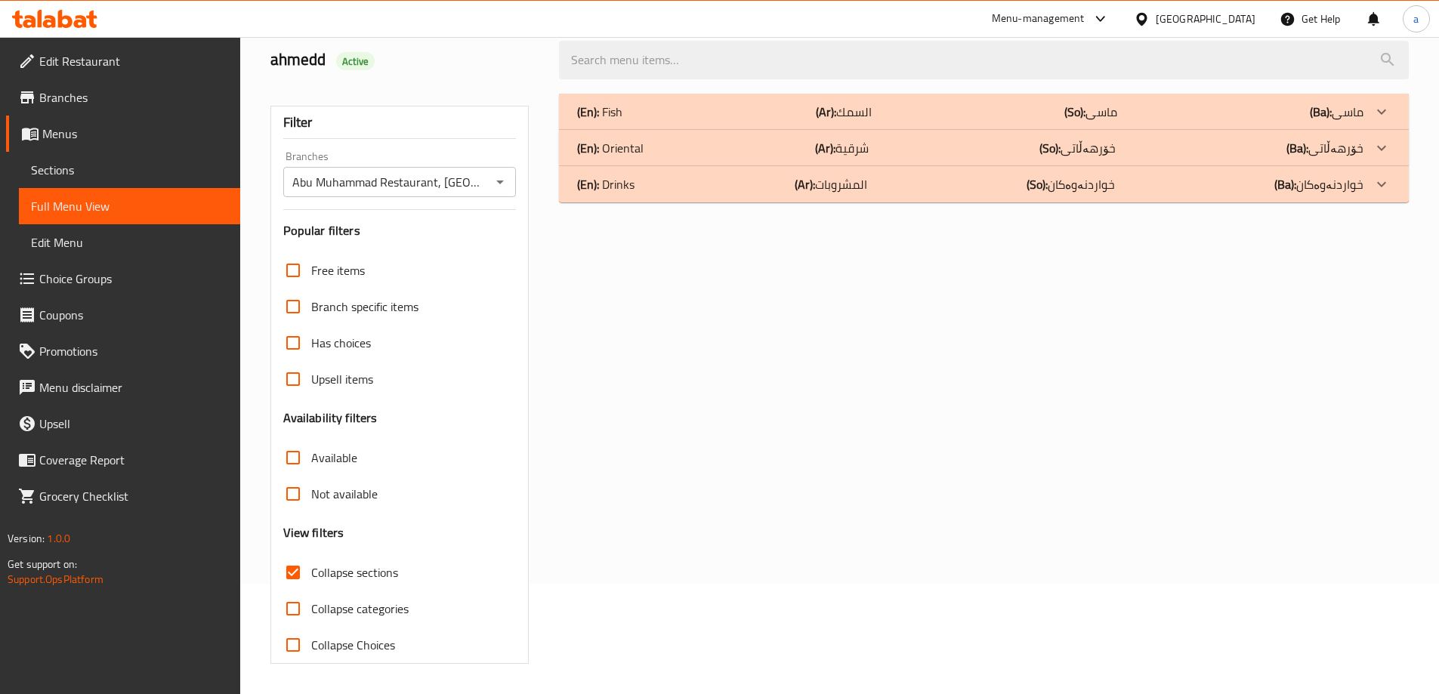
click at [876, 121] on div "(En): Drinks (Ar): المشروبات (So): خواردنەوەکان (Ba): خواردنەوەکان" at bounding box center [970, 112] width 786 height 18
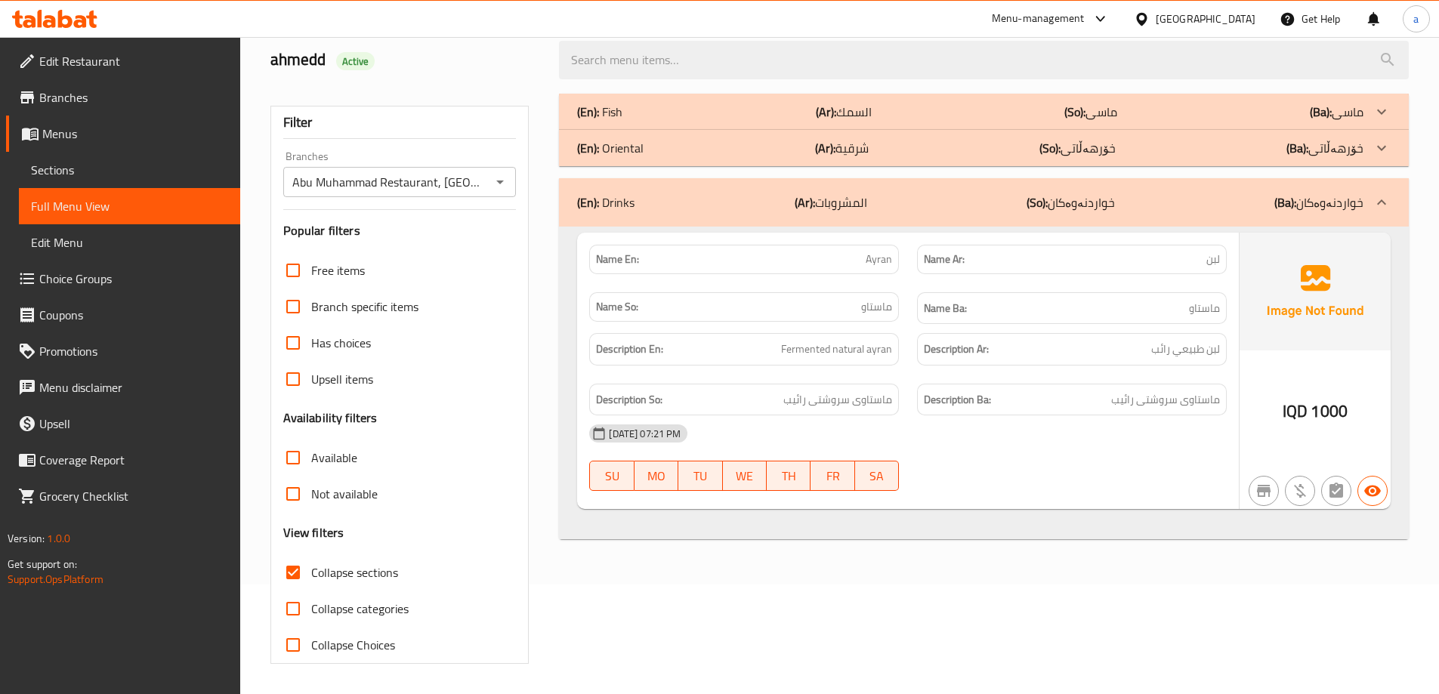
click at [1076, 121] on p "(So): خۆرهەڵاتی" at bounding box center [1090, 112] width 53 height 18
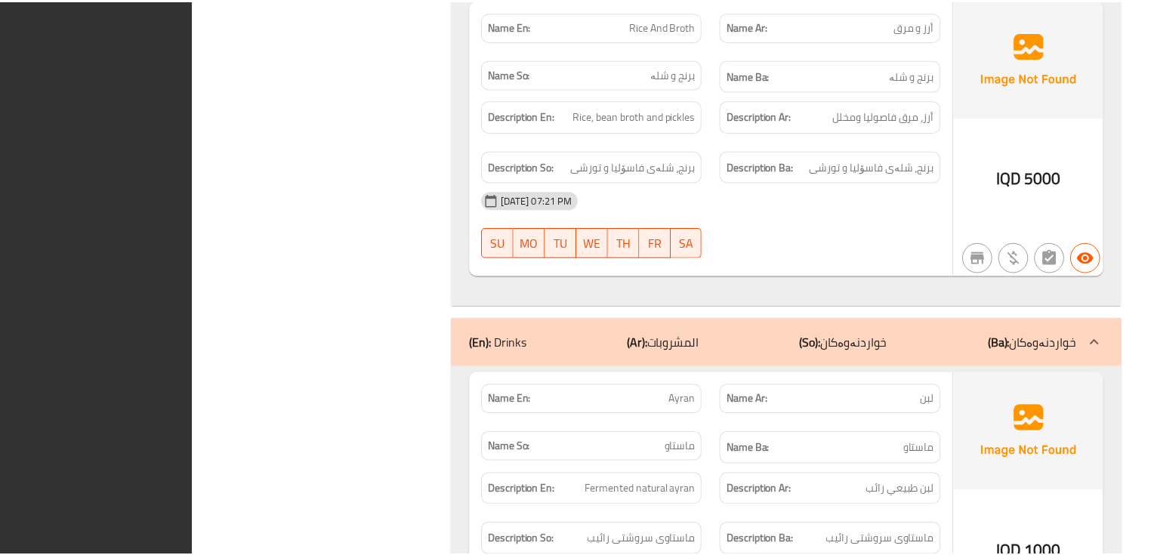
scroll to position [1758, 0]
